Goal: Task Accomplishment & Management: Use online tool/utility

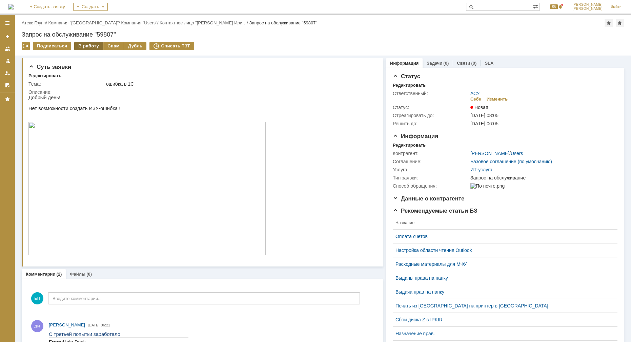
click at [94, 44] on div "В работу" at bounding box center [88, 46] width 29 height 8
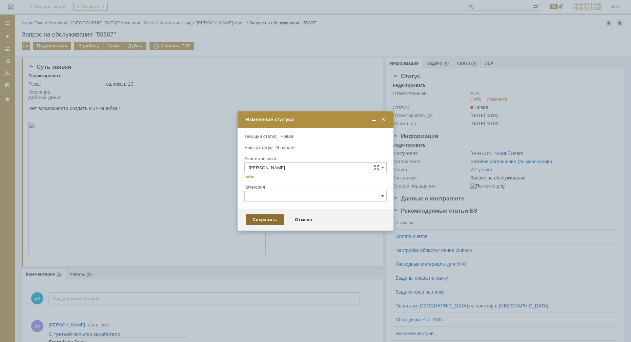
click at [257, 216] on div "Сохранить" at bounding box center [265, 219] width 38 height 11
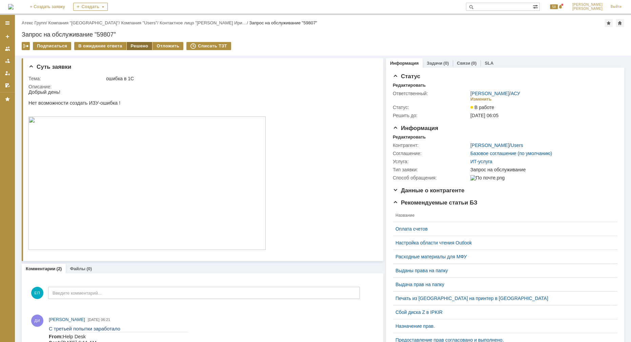
click at [139, 47] on div "Решено" at bounding box center [140, 46] width 26 height 8
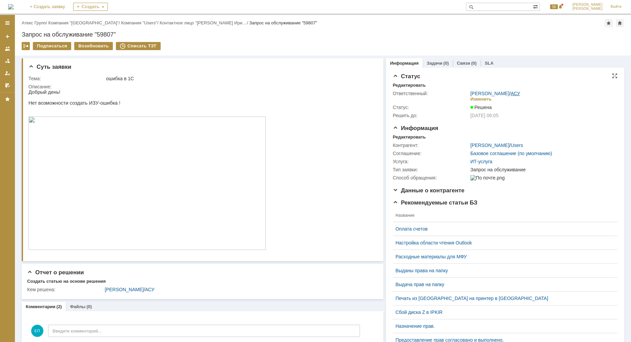
click at [512, 95] on link "АСУ" at bounding box center [514, 93] width 9 height 5
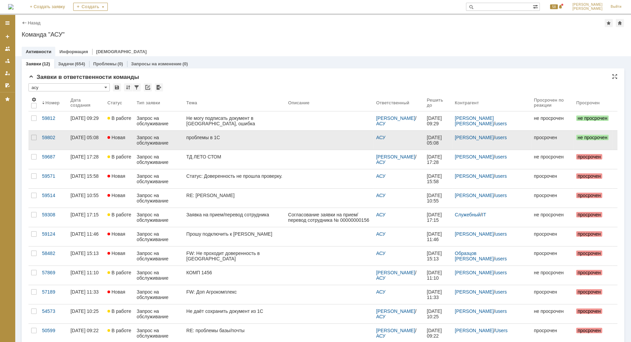
click at [212, 139] on div "проблемы в 1С" at bounding box center [234, 137] width 96 height 5
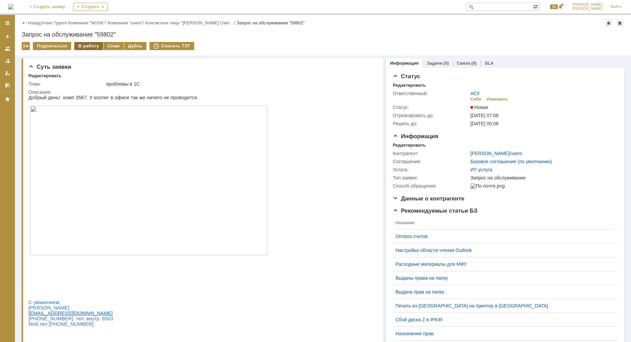
click at [76, 45] on div "В работу" at bounding box center [88, 46] width 29 height 8
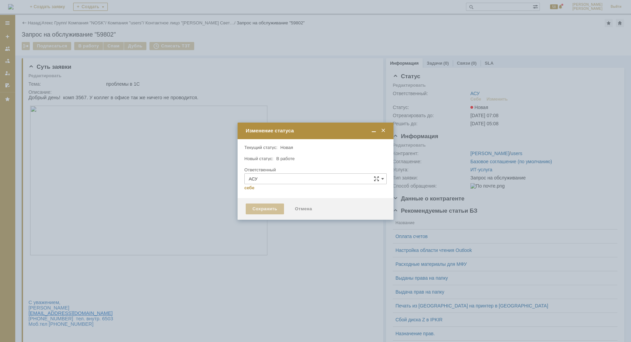
type input "[PERSON_NAME]"
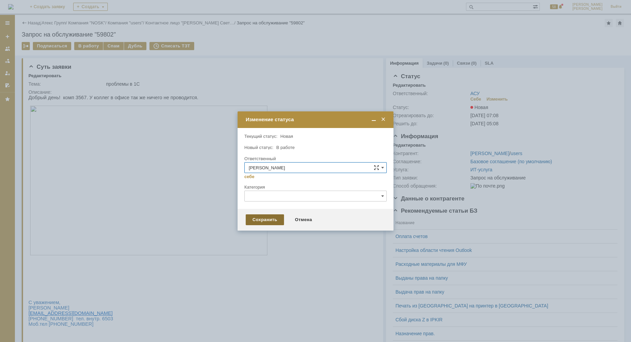
click at [261, 221] on div "Сохранить" at bounding box center [265, 219] width 38 height 11
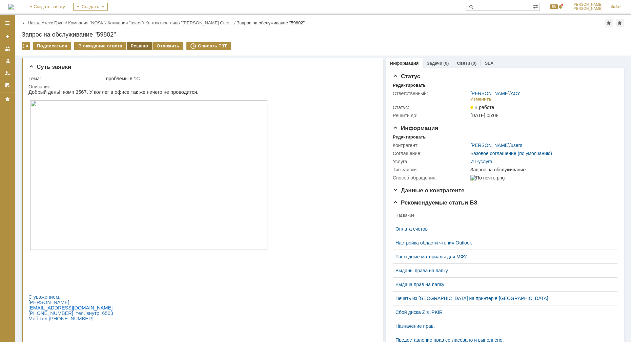
click at [139, 46] on div "Решено" at bounding box center [140, 46] width 26 height 8
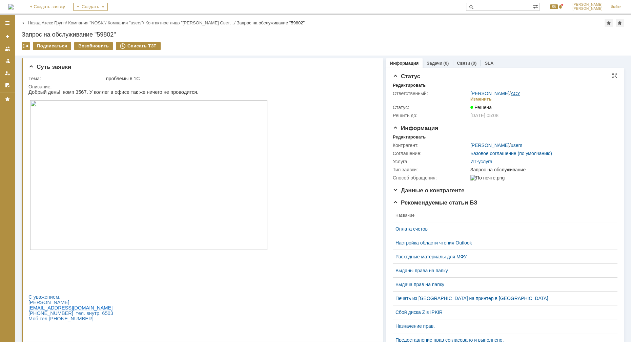
click at [510, 94] on link "АСУ" at bounding box center [514, 93] width 9 height 5
